Goal: Task Accomplishment & Management: Use online tool/utility

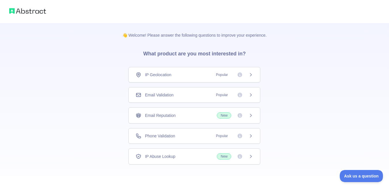
click at [251, 94] on icon at bounding box center [250, 94] width 1 height 3
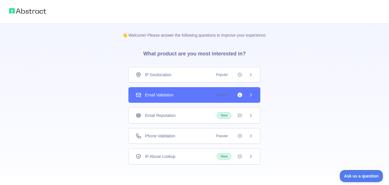
click at [173, 97] on span "Email Validation" at bounding box center [159, 95] width 29 height 6
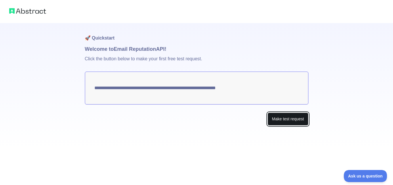
click at [278, 122] on button "Make test request" at bounding box center [288, 118] width 41 height 13
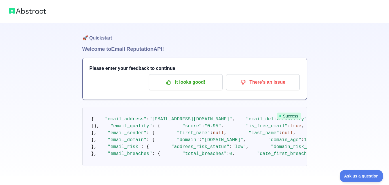
scroll to position [29, 0]
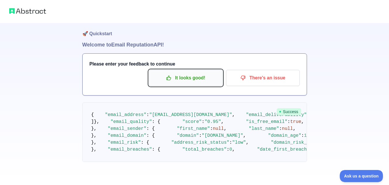
click at [179, 73] on p "It looks good!" at bounding box center [185, 78] width 65 height 10
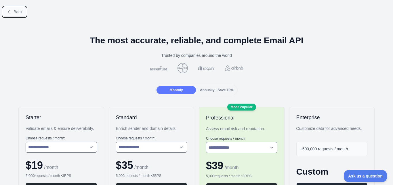
click at [21, 14] on button "Back" at bounding box center [14, 12] width 23 height 10
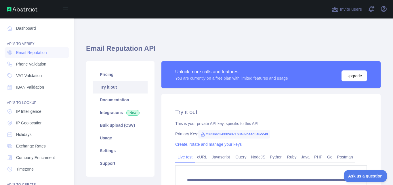
scroll to position [0, 0]
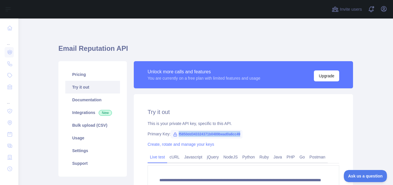
drag, startPoint x: 175, startPoint y: 132, endPoint x: 240, endPoint y: 133, distance: 65.4
click at [240, 133] on div "Primary Key: f5850dd343324371b0489bead0a6cc49" at bounding box center [244, 134] width 192 height 6
copy span "f5850dd343324371b0489bead0a6cc49"
